Goal: Information Seeking & Learning: Learn about a topic

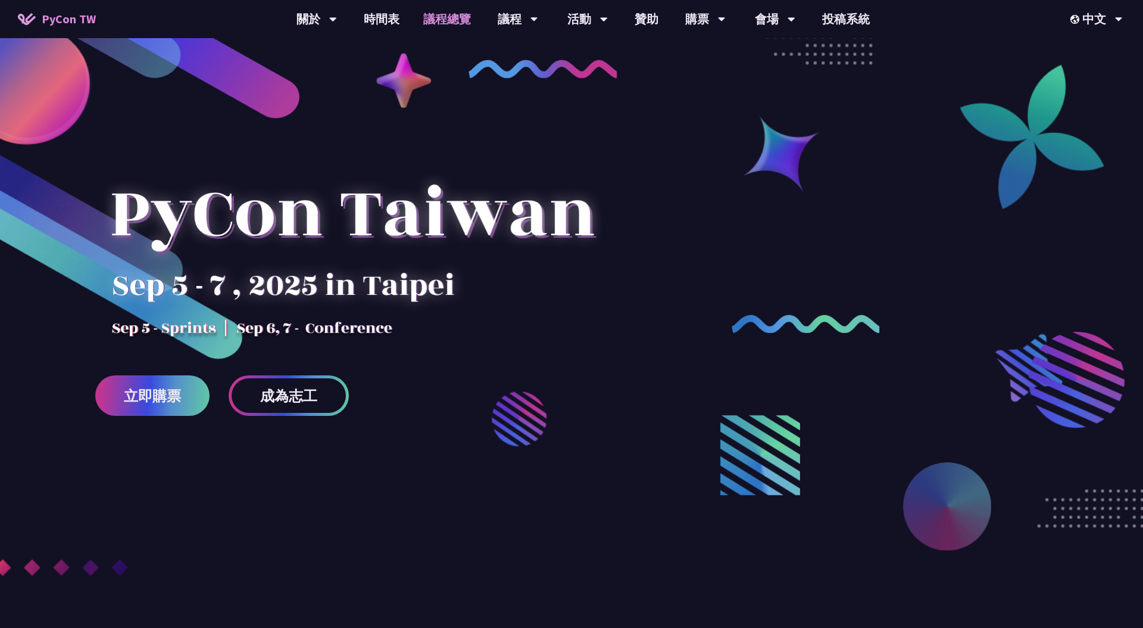
click at [444, 15] on link "議程總覽" at bounding box center [446, 19] width 71 height 38
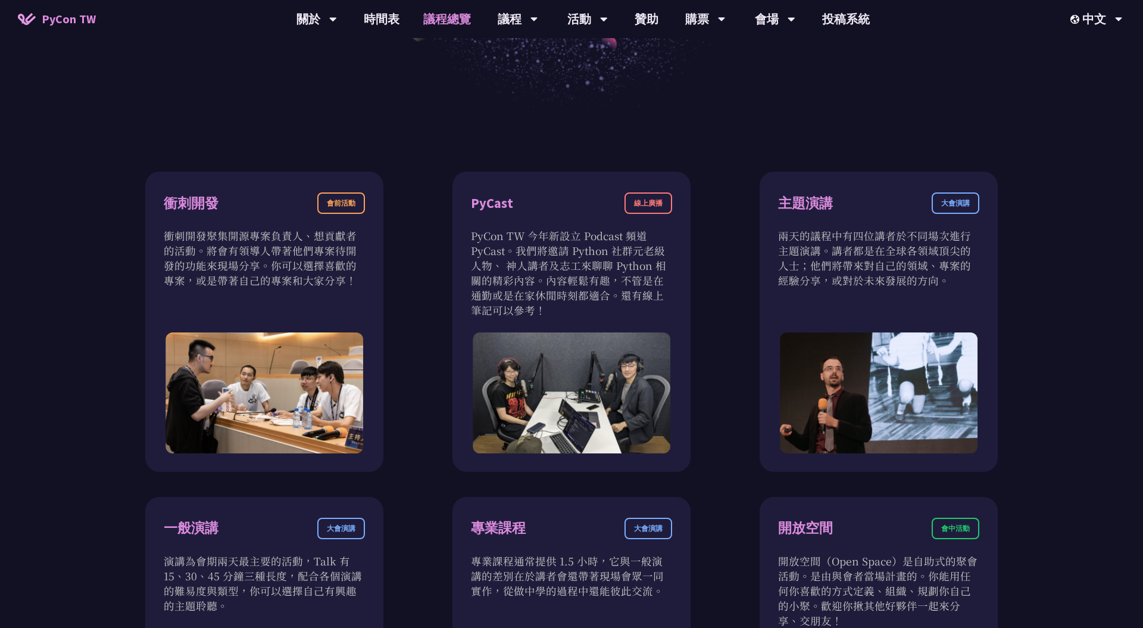
scroll to position [398, 0]
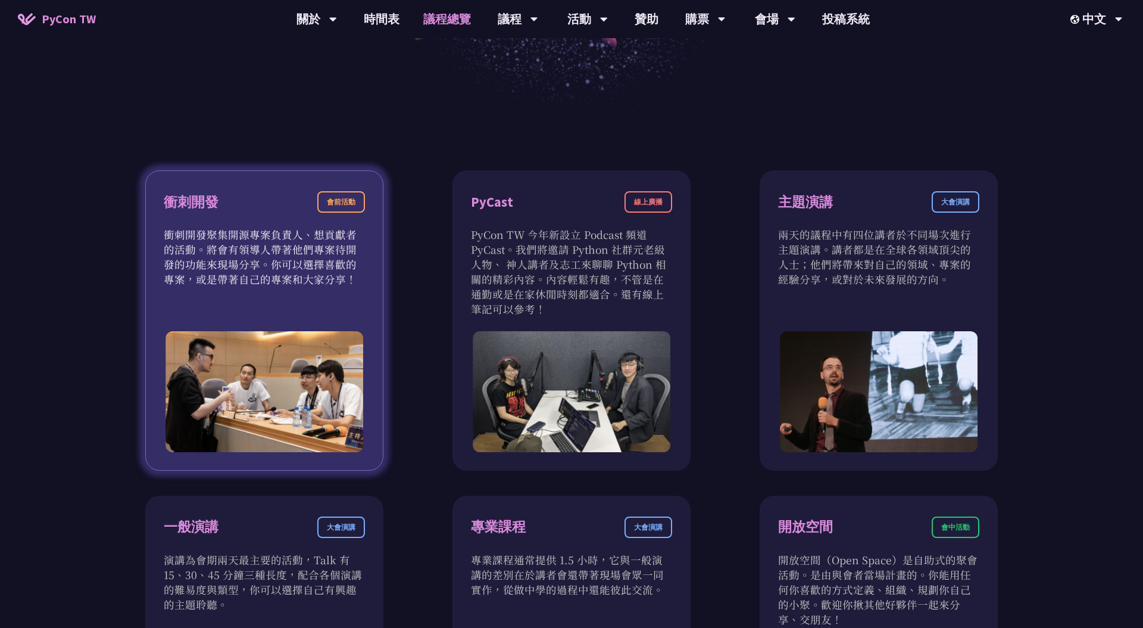
click at [344, 198] on div "會前活動" at bounding box center [341, 201] width 48 height 21
click at [296, 207] on div "衝刺開發 會前活動" at bounding box center [264, 209] width 201 height 36
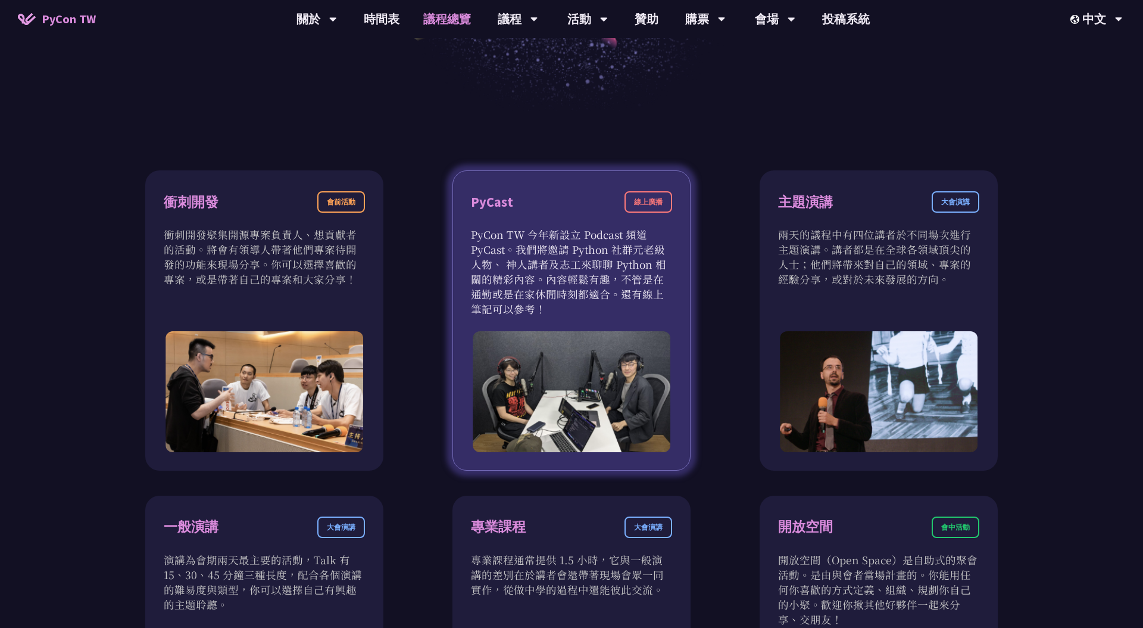
click at [558, 217] on div "PyCast 線上廣播" at bounding box center [571, 209] width 201 height 36
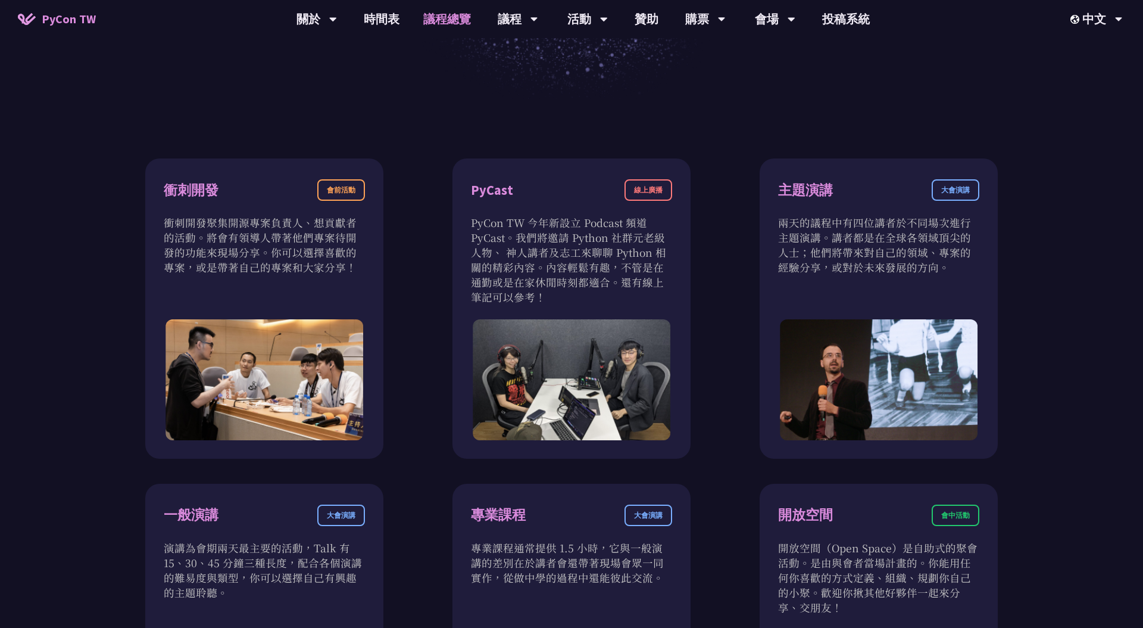
scroll to position [411, 0]
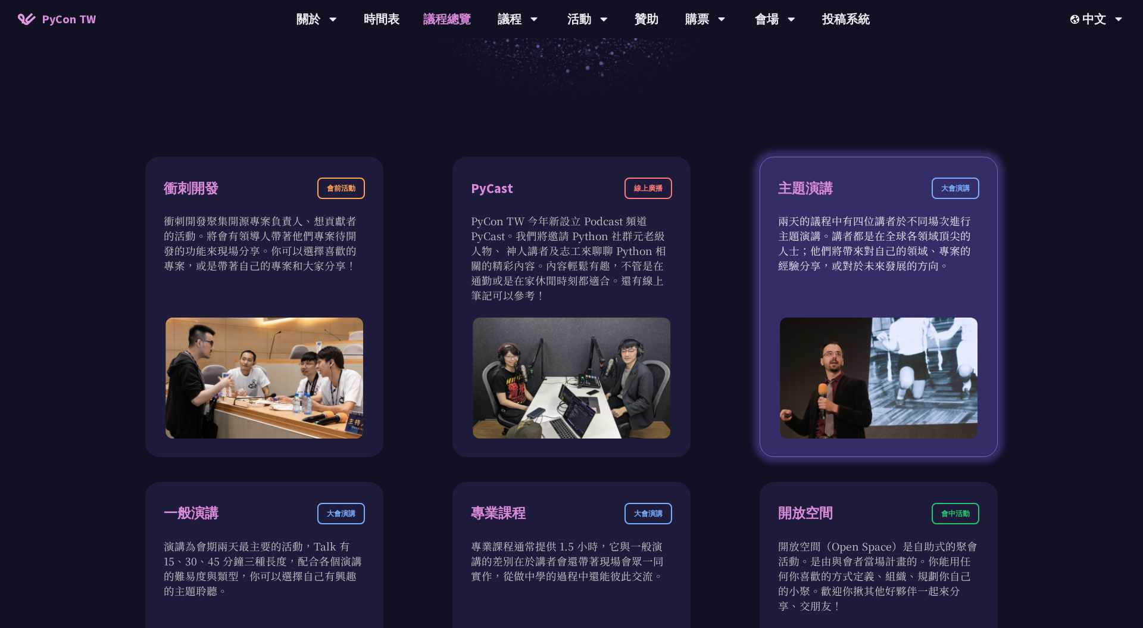
click at [849, 245] on p "兩天的議程中有四位講者於不同場次進行主題演講。講者都是在全球各領域頂尖的人士；他們將帶來對自己的領域、專案的經驗分享，或對於未來發展的方向。" at bounding box center [878, 243] width 201 height 60
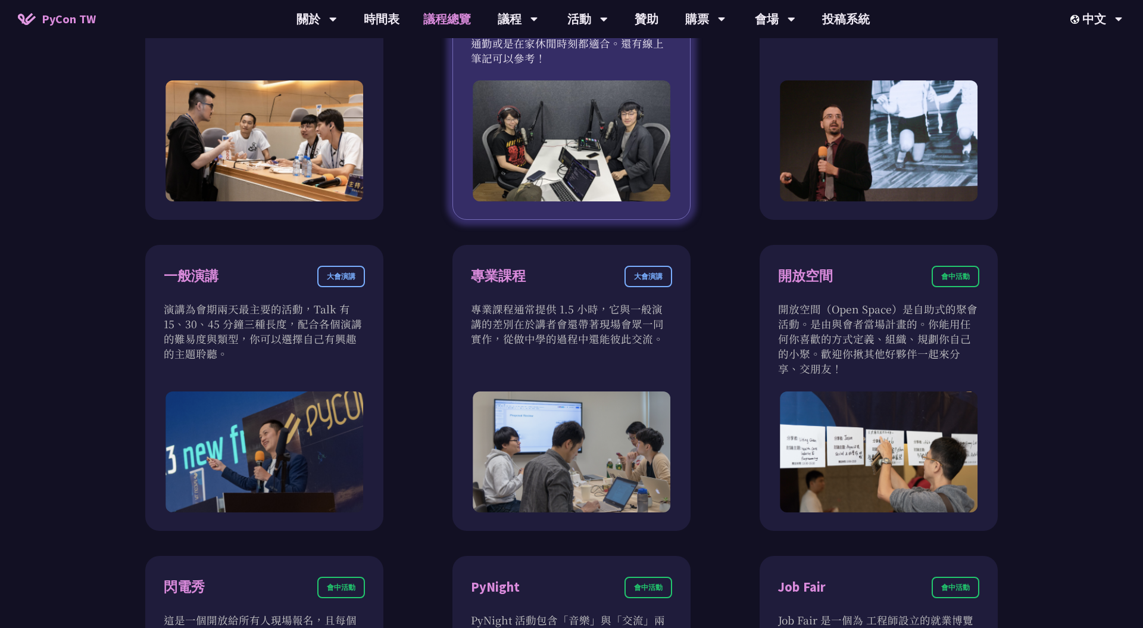
scroll to position [654, 0]
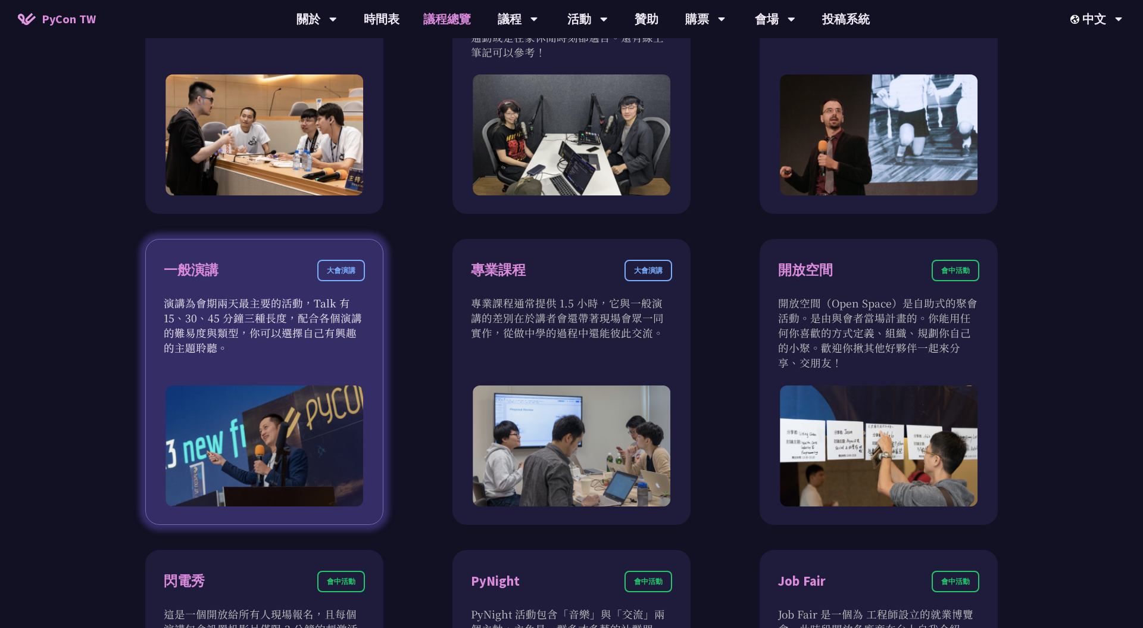
click at [341, 330] on p "演講為會期兩天最主要的活動，Talk 有 15、30、45 分鐘三種長度，配合各個演講的難易度與類型，你可以選擇自己有興趣的主題聆聽。" at bounding box center [264, 325] width 201 height 60
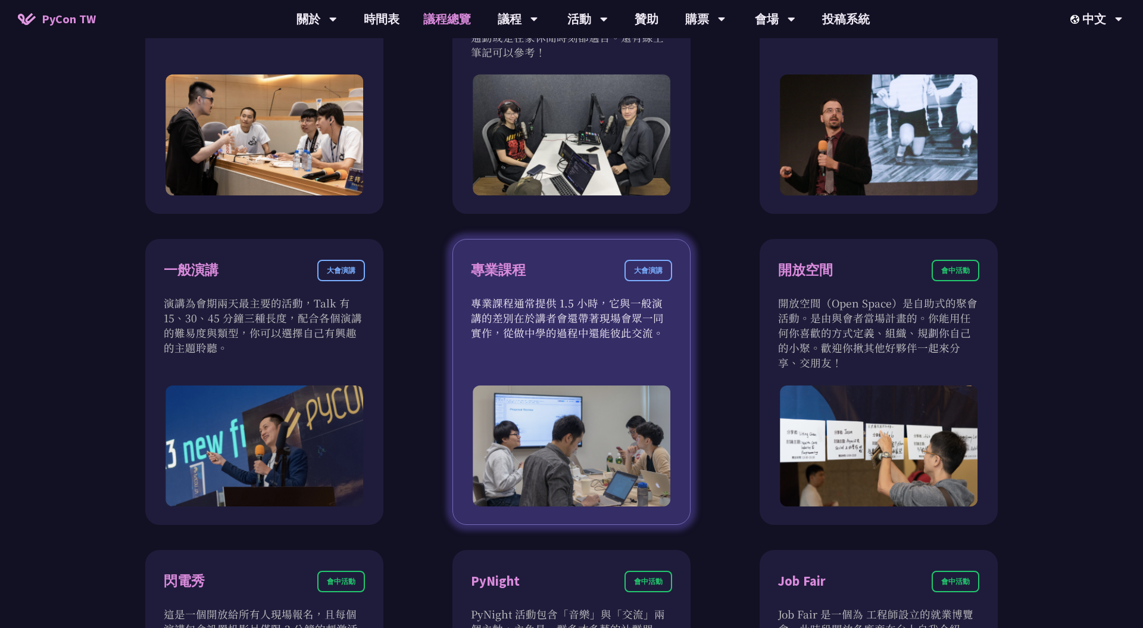
click at [550, 323] on p "專業課程通常提供 1.5 小時，它與一般演講的差別在於講者會還帶著現場會眾一同實作，從做中學的過程中還能彼此交流。" at bounding box center [571, 317] width 201 height 45
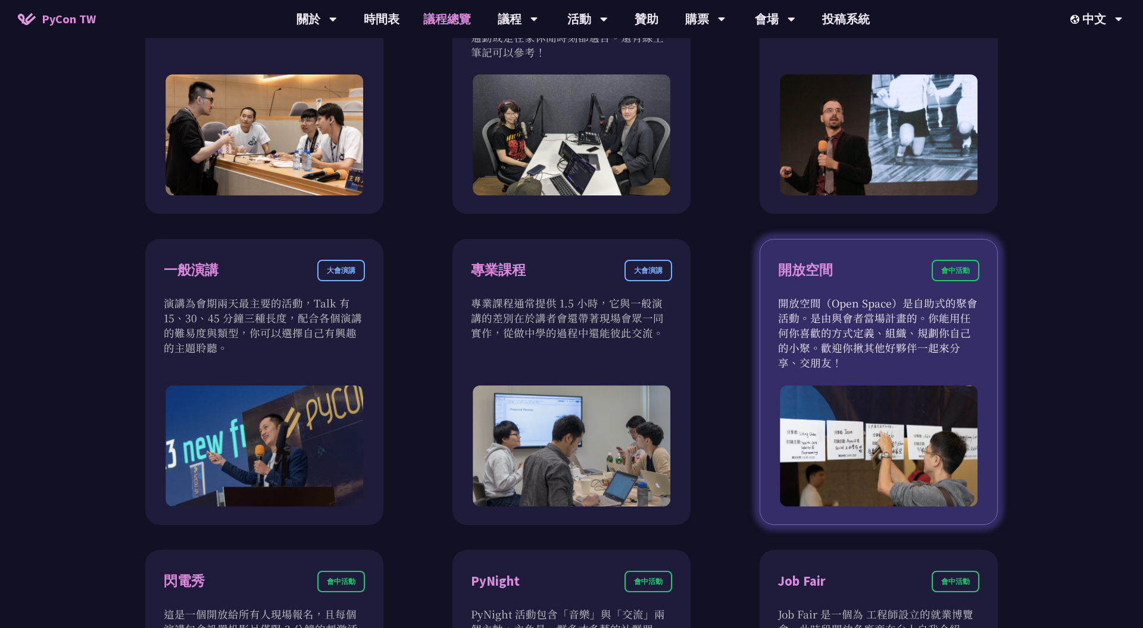
click at [835, 321] on p "開放空間（Open Space）是自助式的聚會活動。是由與會者當場計畫的。你能用任何你喜歡的方式定義、組織、規劃你自己的小聚。歡迎你揪其他好夥伴一起來分享、交…" at bounding box center [878, 332] width 201 height 74
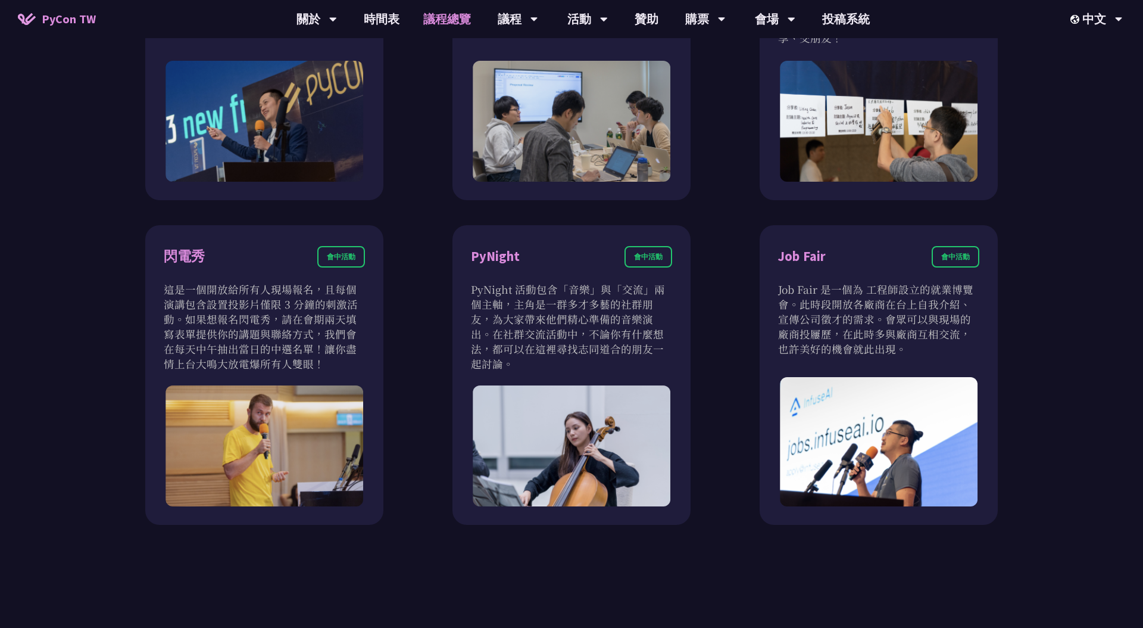
scroll to position [980, 0]
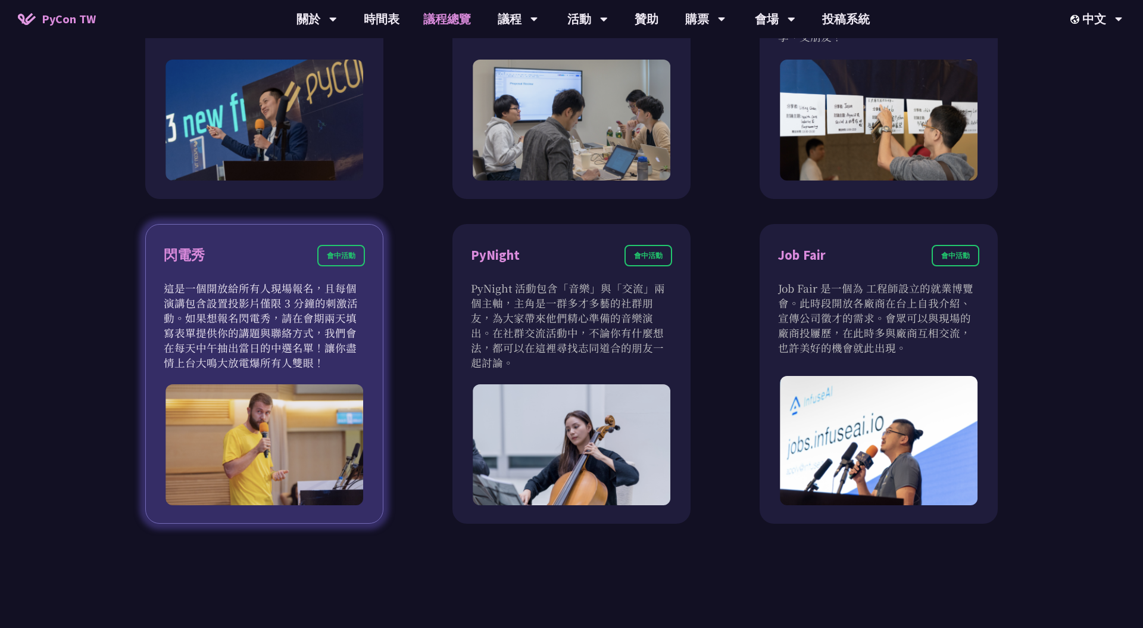
click at [335, 323] on p "這是一個開放給所有人現場報名，且每個演講包含設置投影片僅限 3 分鐘的刺激活動。如果想報名閃電秀，請在會期兩天填寫表單提供你的講題與聯絡方式，我們會在每天中午…" at bounding box center [264, 324] width 201 height 89
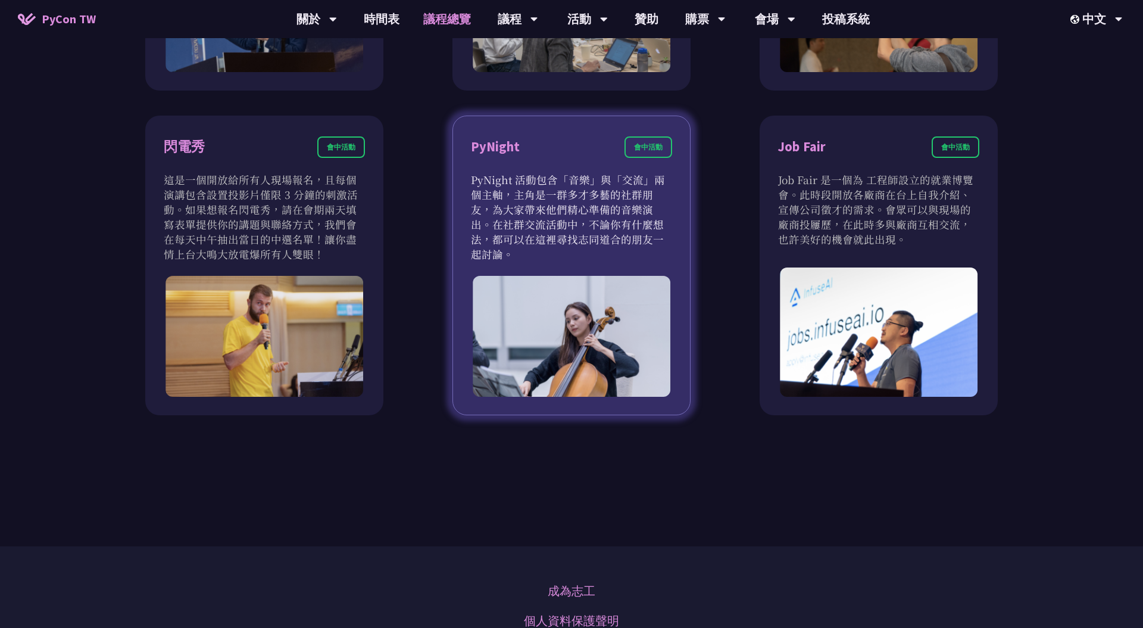
scroll to position [1088, 0]
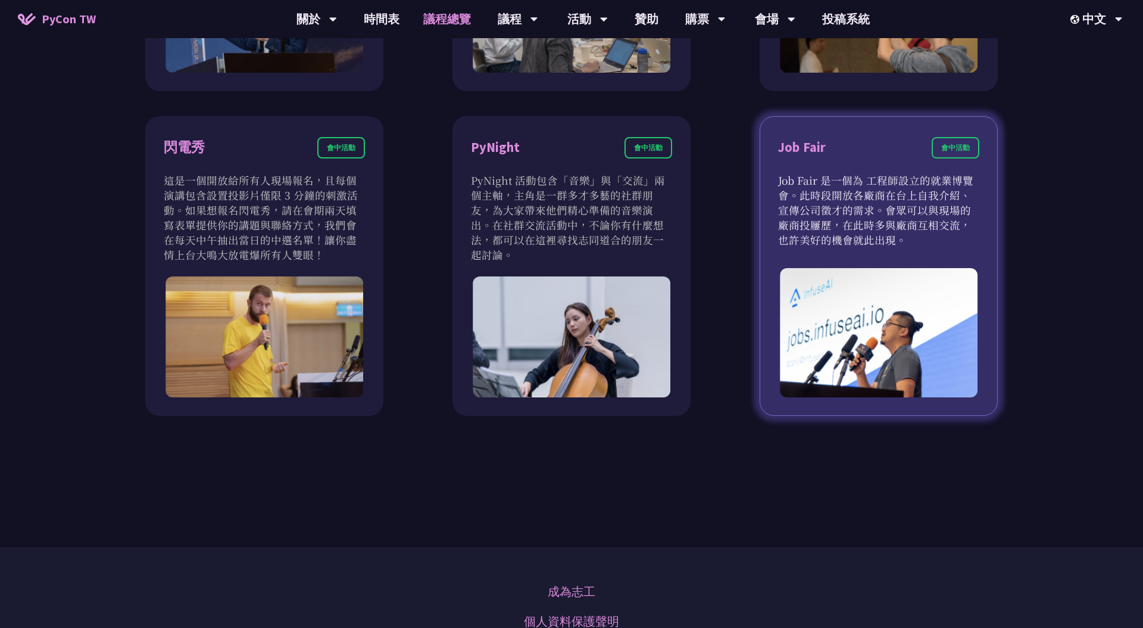
click at [931, 213] on p "Job Fair 是一個為 工程師設立的就業博覽會。此時段開放各廠商在台上自我介紹、宣傳公司徵才的需求。會眾可以與現場的廠商投屨歷，在此時多與廠商互相交流，也…" at bounding box center [878, 210] width 201 height 74
drag, startPoint x: 779, startPoint y: 211, endPoint x: 834, endPoint y: 209, distance: 54.8
click at [834, 209] on p "Job Fair 是一個為 工程師設立的就業博覽會。此時段開放各廠商在台上自我介紹、宣傳公司徵才的需求。會眾可以與現場的廠商投屨歷，在此時多與廠商互相交流，也…" at bounding box center [878, 210] width 201 height 74
click at [875, 213] on p "Job Fair 是一個為 工程師設立的就業博覽會。此時段開放各廠商在台上自我介紹、宣傳公司徵才的需求。會眾可以與現場的廠商投屨歷，在此時多與廠商互相交流，也…" at bounding box center [878, 210] width 201 height 74
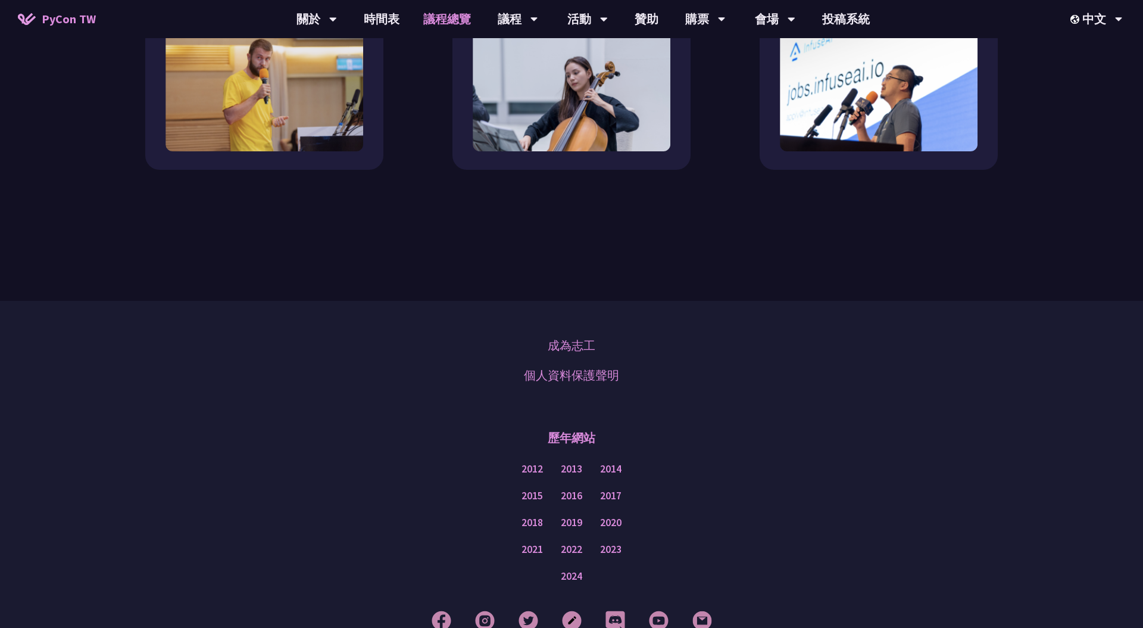
scroll to position [1419, 0]
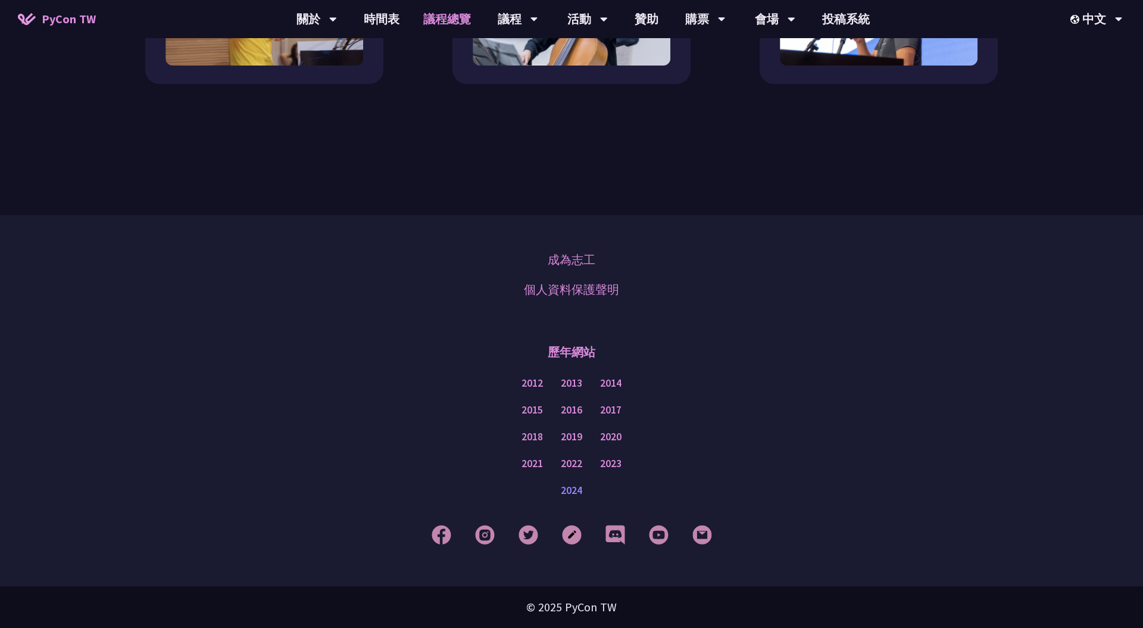
click at [573, 487] on link "2024" at bounding box center [571, 490] width 21 height 15
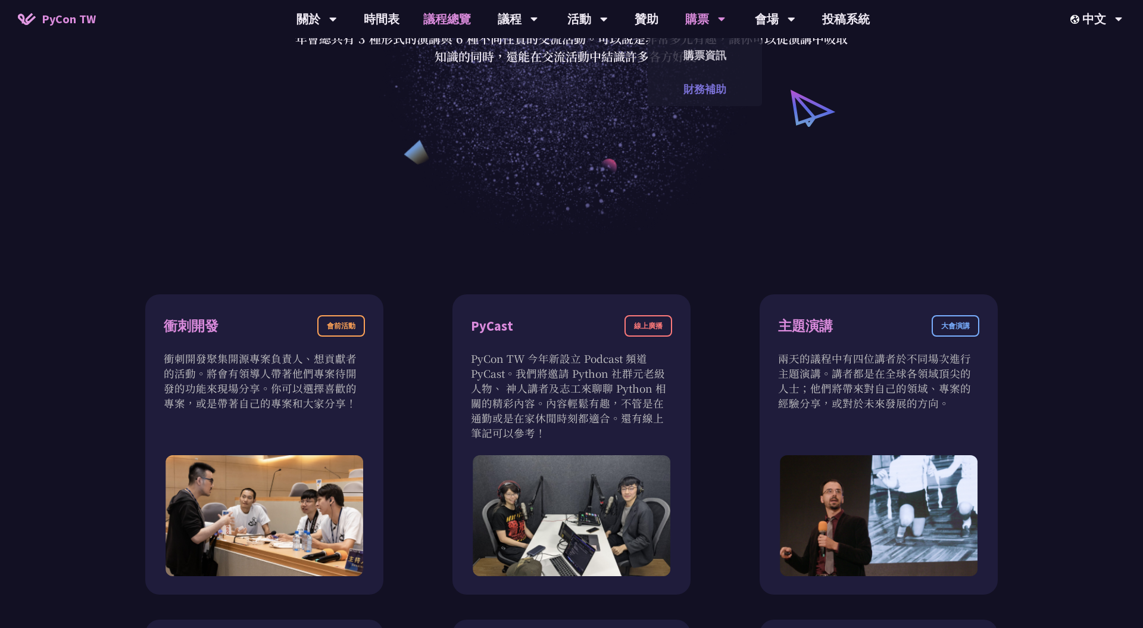
scroll to position [249, 0]
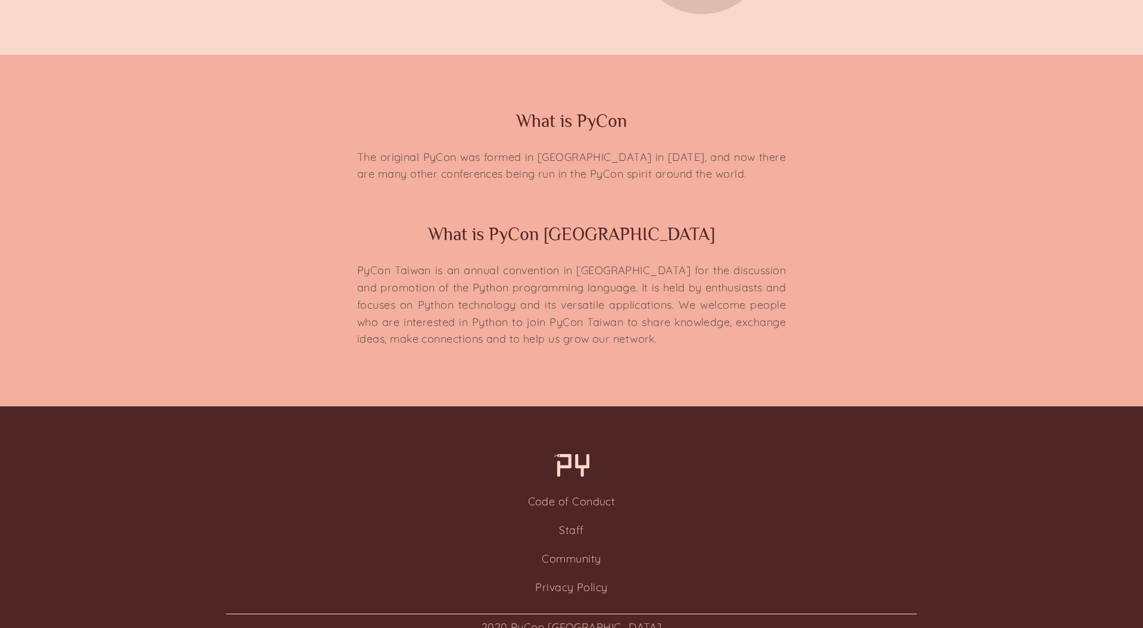
scroll to position [2785, 0]
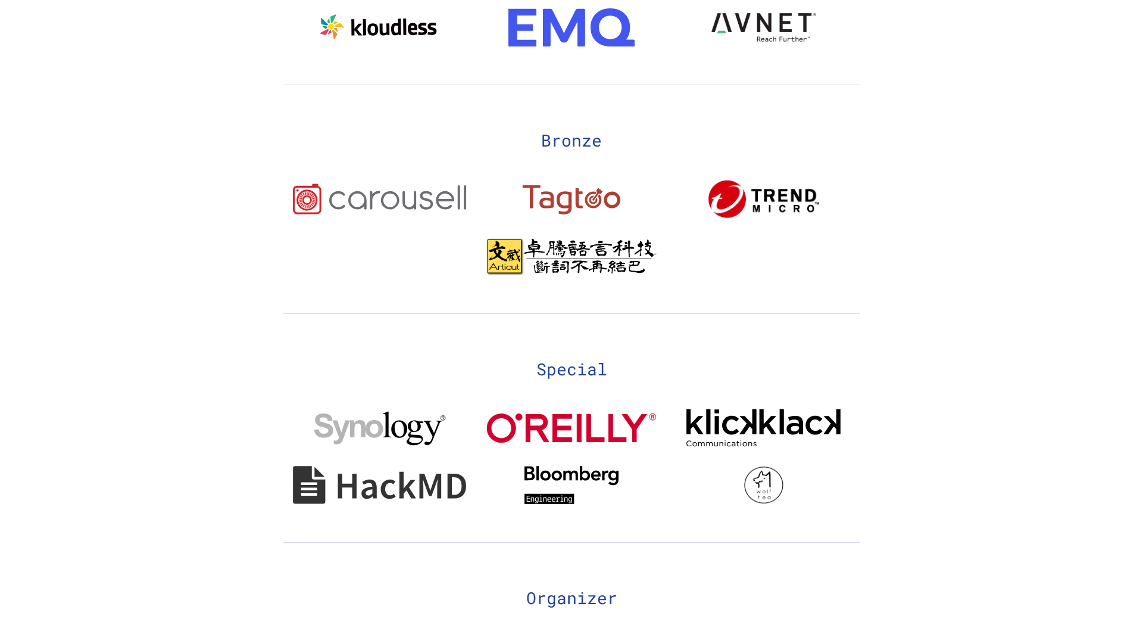
scroll to position [2545, 0]
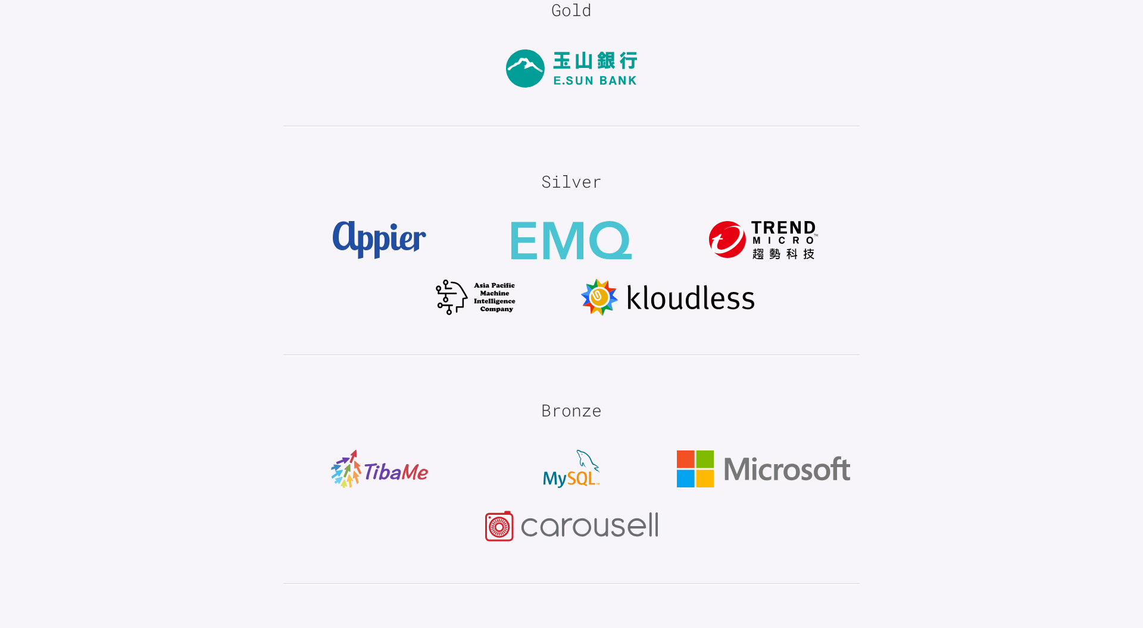
scroll to position [1817, 0]
